Goal: Find specific page/section: Find specific page/section

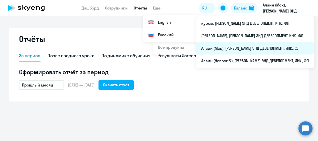
click at [203, 48] on li "Алаин (Мск), [PERSON_NAME] ЭНД ДЕВЕЛОПМЕНТ, ИНК., ФЛ" at bounding box center [255, 48] width 118 height 13
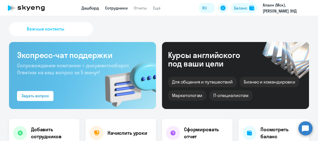
click at [120, 8] on link "Сотрудники" at bounding box center [116, 8] width 23 height 5
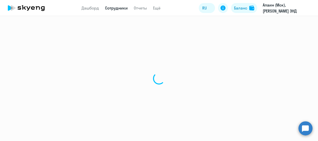
select select "30"
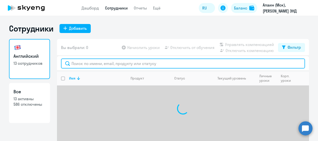
click at [137, 63] on input "text" at bounding box center [183, 64] width 244 height 10
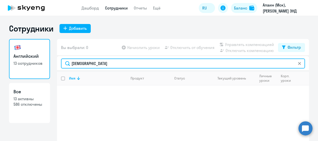
drag, startPoint x: 115, startPoint y: 65, endPoint x: 0, endPoint y: 56, distance: 115.2
click at [0, 56] on html "Дашборд Сотрудники Отчеты Ещё Дашборд Сотрудники Отчеты Начислить уроки Докумен…" at bounding box center [159, 70] width 318 height 141
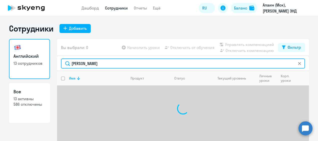
drag, startPoint x: 99, startPoint y: 64, endPoint x: 59, endPoint y: 61, distance: 40.9
click at [61, 61] on input "[PERSON_NAME]" at bounding box center [183, 64] width 244 height 10
drag, startPoint x: 105, startPoint y: 63, endPoint x: 13, endPoint y: 46, distance: 93.9
click at [15, 46] on div "Английский 13 сотрудников Все 13 активны 586 отключены Вы выбрали: 0 Начислить …" at bounding box center [159, 99] width 300 height 121
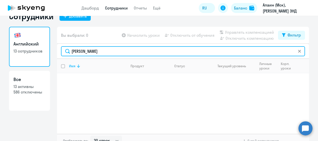
scroll to position [19, 0]
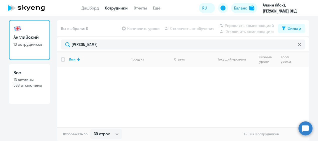
click at [27, 42] on p "13 сотрудников" at bounding box center [30, 45] width 32 height 6
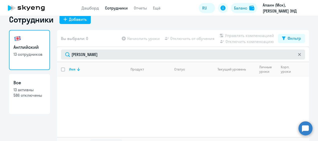
scroll to position [0, 0]
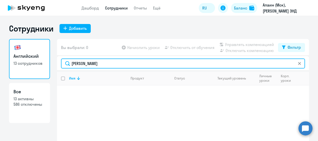
click at [93, 63] on input "[PERSON_NAME]" at bounding box center [183, 64] width 244 height 10
click at [48, 55] on div "Английский 13 сотрудников Все 13 активны 586 отключены Вы выбрали: 0 Начислить …" at bounding box center [159, 99] width 300 height 121
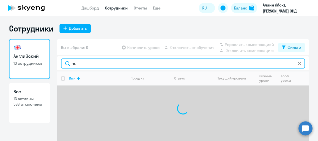
type input "ի"
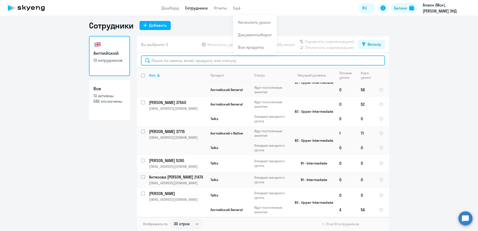
scroll to position [168, 0]
